Goal: Task Accomplishment & Management: Manage account settings

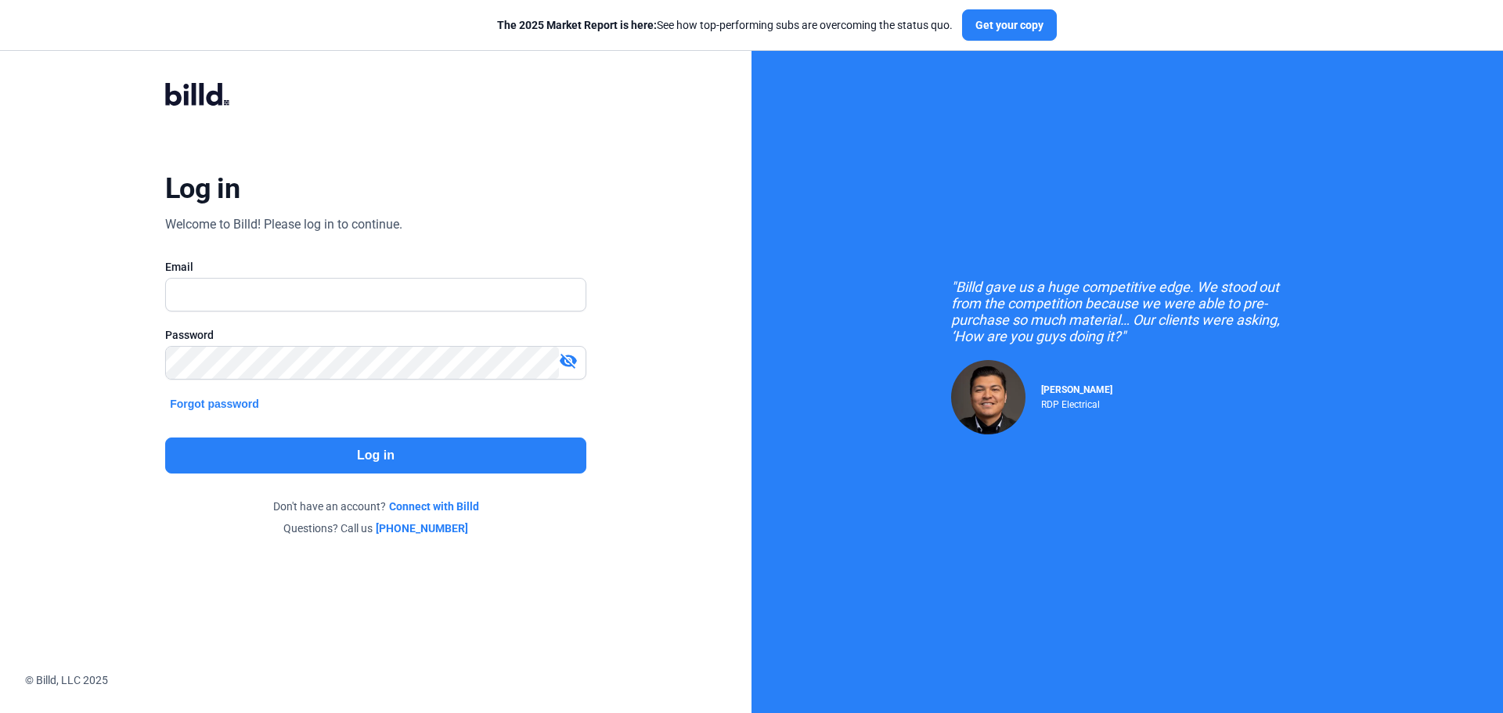
click at [333, 300] on input "text" at bounding box center [376, 295] width 420 height 32
type input "[EMAIL_ADDRESS][DOMAIN_NAME]"
click at [384, 451] on button "Log in" at bounding box center [375, 456] width 421 height 36
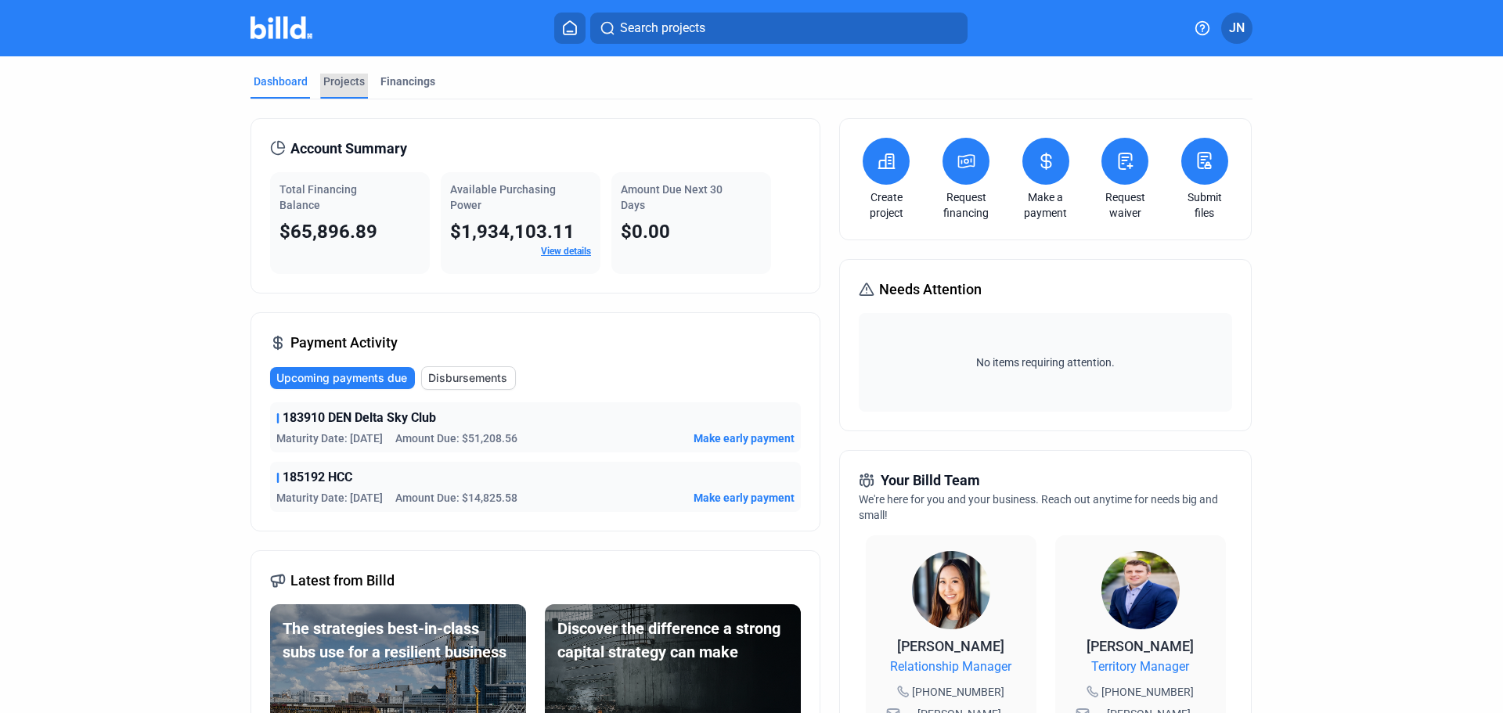
click at [337, 84] on div "Projects" at bounding box center [343, 82] width 41 height 16
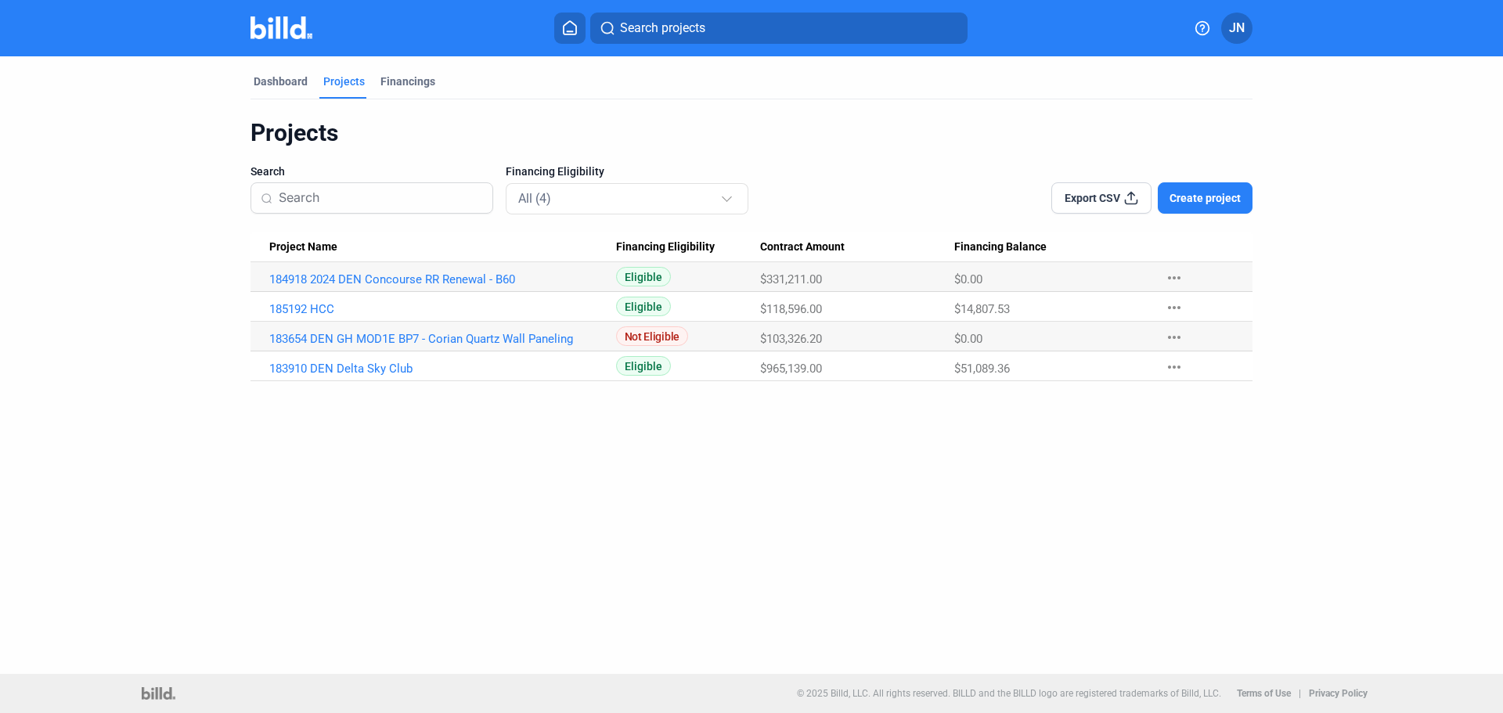
click at [1178, 302] on mat-icon "more_horiz" at bounding box center [1174, 307] width 19 height 19
click at [291, 310] on div at bounding box center [751, 356] width 1503 height 713
click at [294, 309] on link "185192 HCC" at bounding box center [442, 309] width 347 height 14
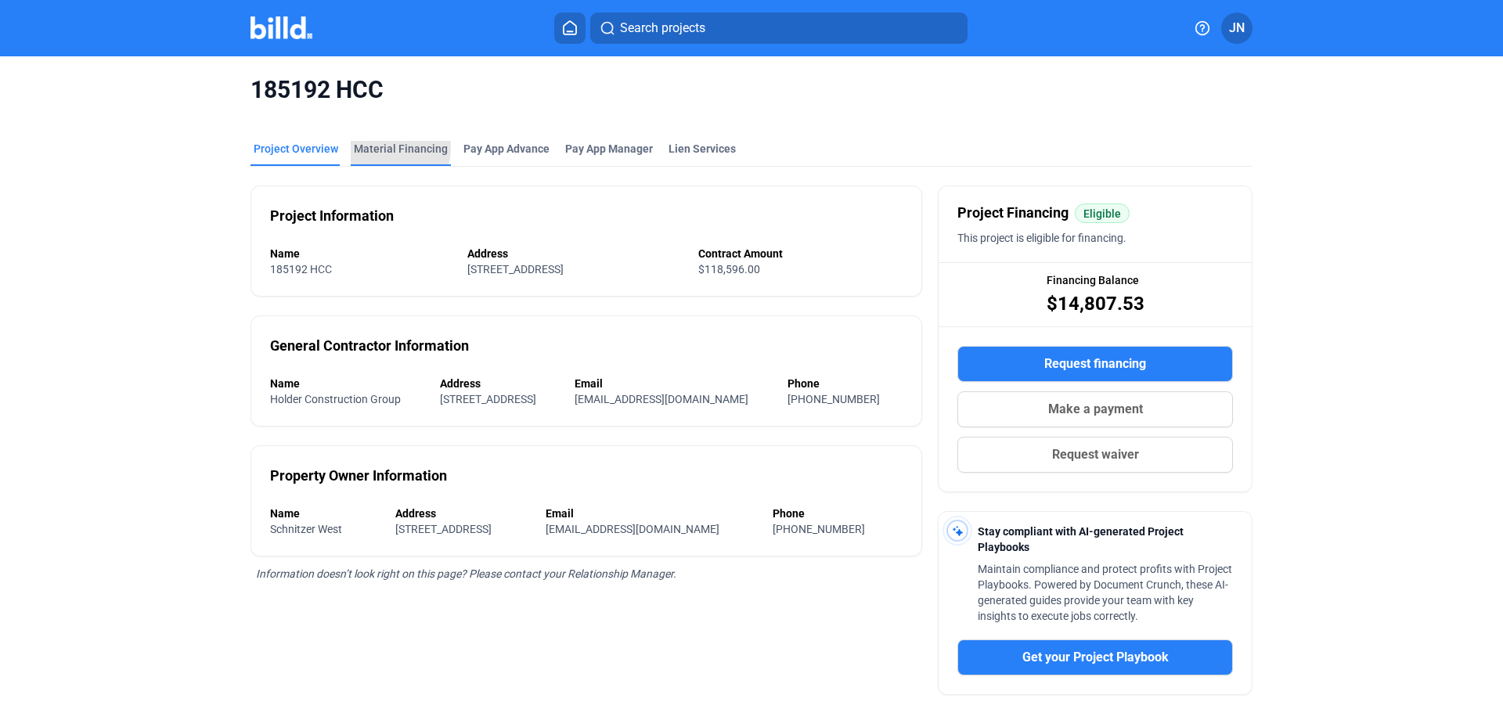
click at [381, 148] on div "Material Financing" at bounding box center [401, 149] width 94 height 16
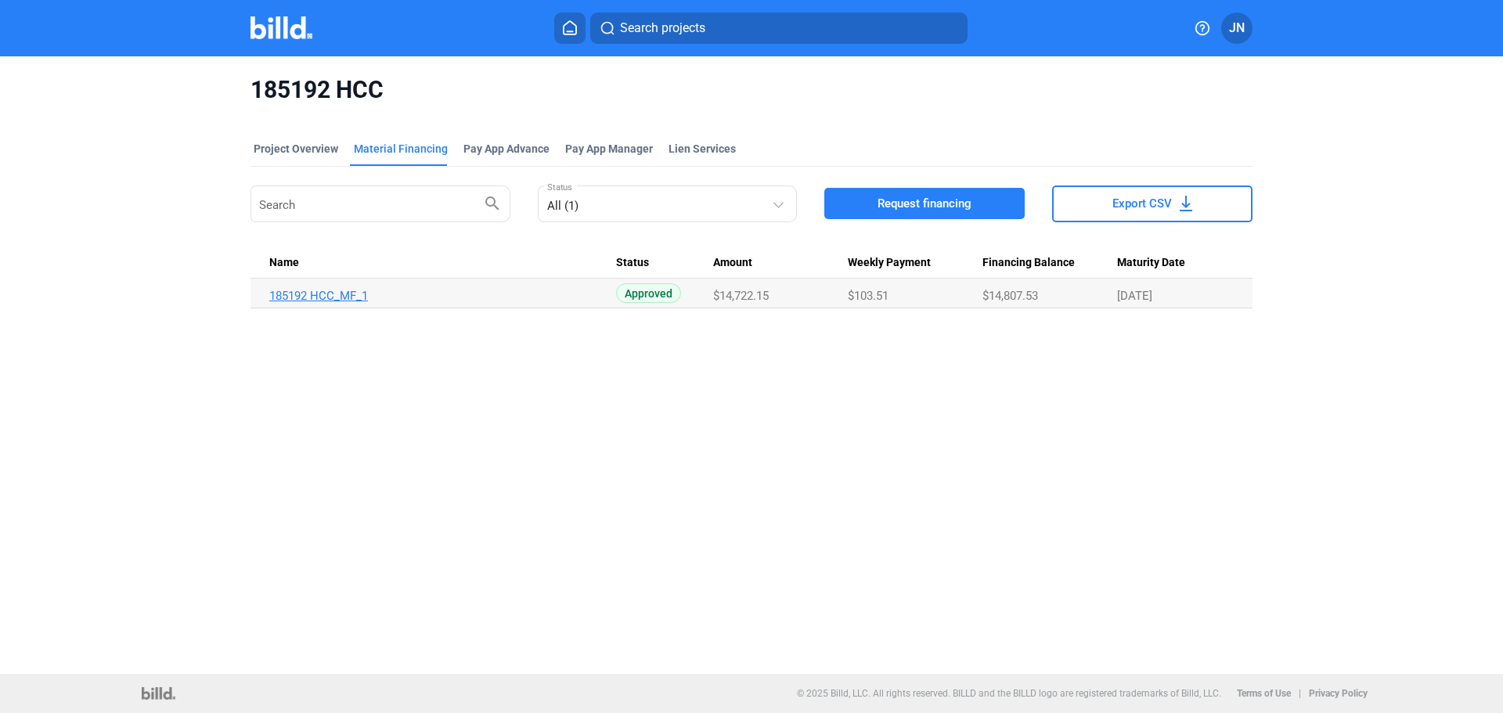
click at [337, 292] on link "185192 HCC_MF_1" at bounding box center [442, 296] width 347 height 14
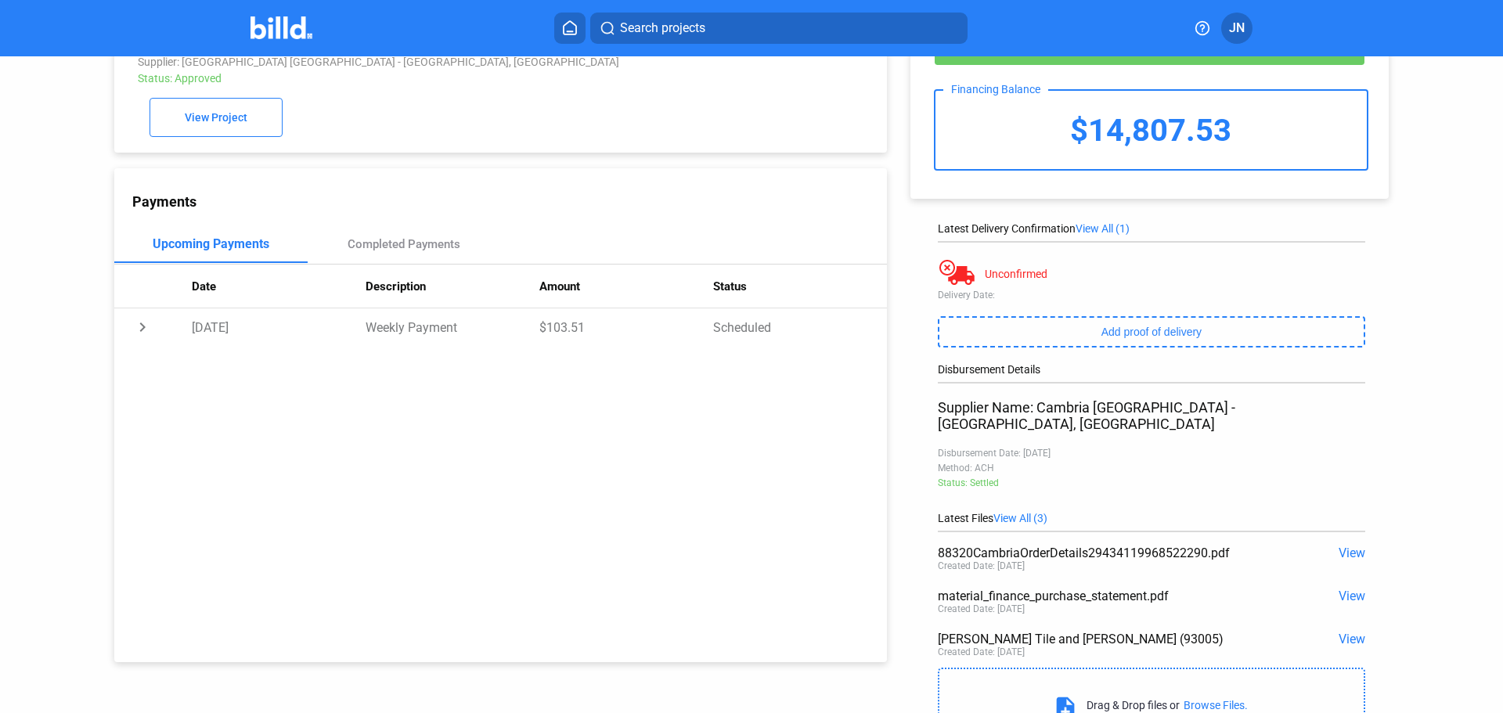
scroll to position [78, 0]
